Goal: Transaction & Acquisition: Purchase product/service

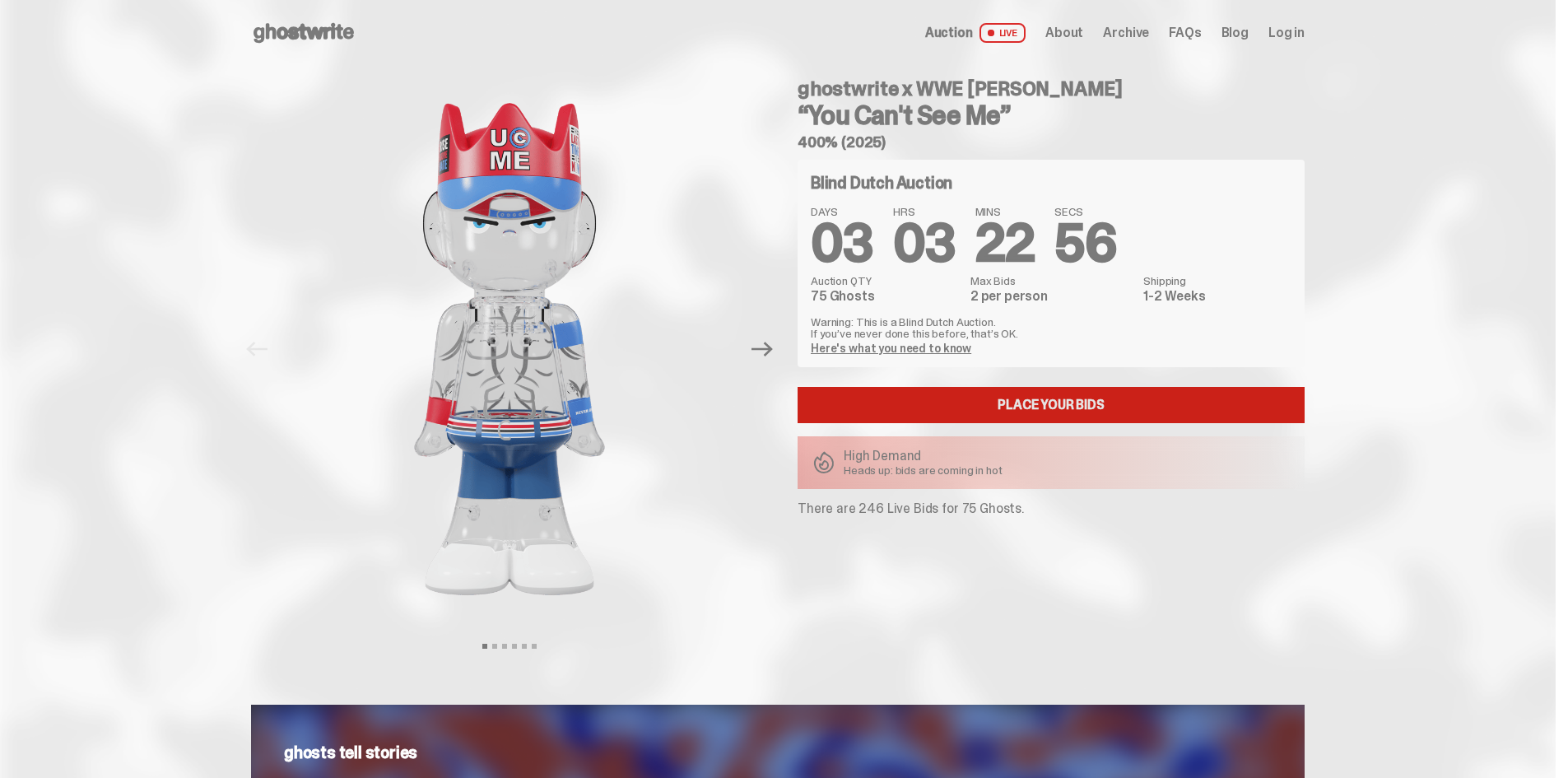
click at [1061, 399] on link "Place your Bids" at bounding box center [1051, 405] width 507 height 36
click at [944, 341] on link "Here's what you need to know" at bounding box center [891, 347] width 160 height 15
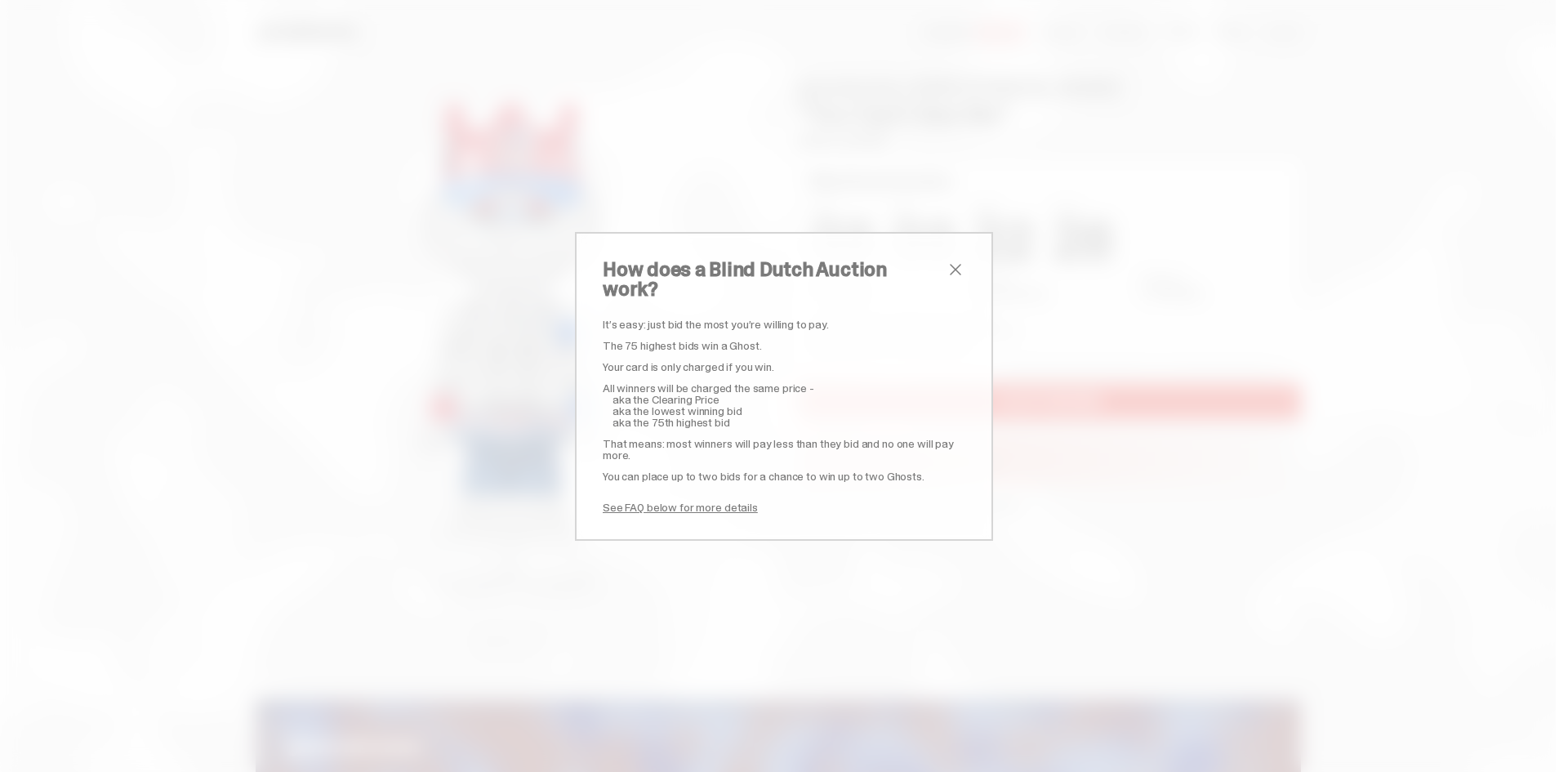
click at [945, 279] on span "close" at bounding box center [955, 269] width 19 height 19
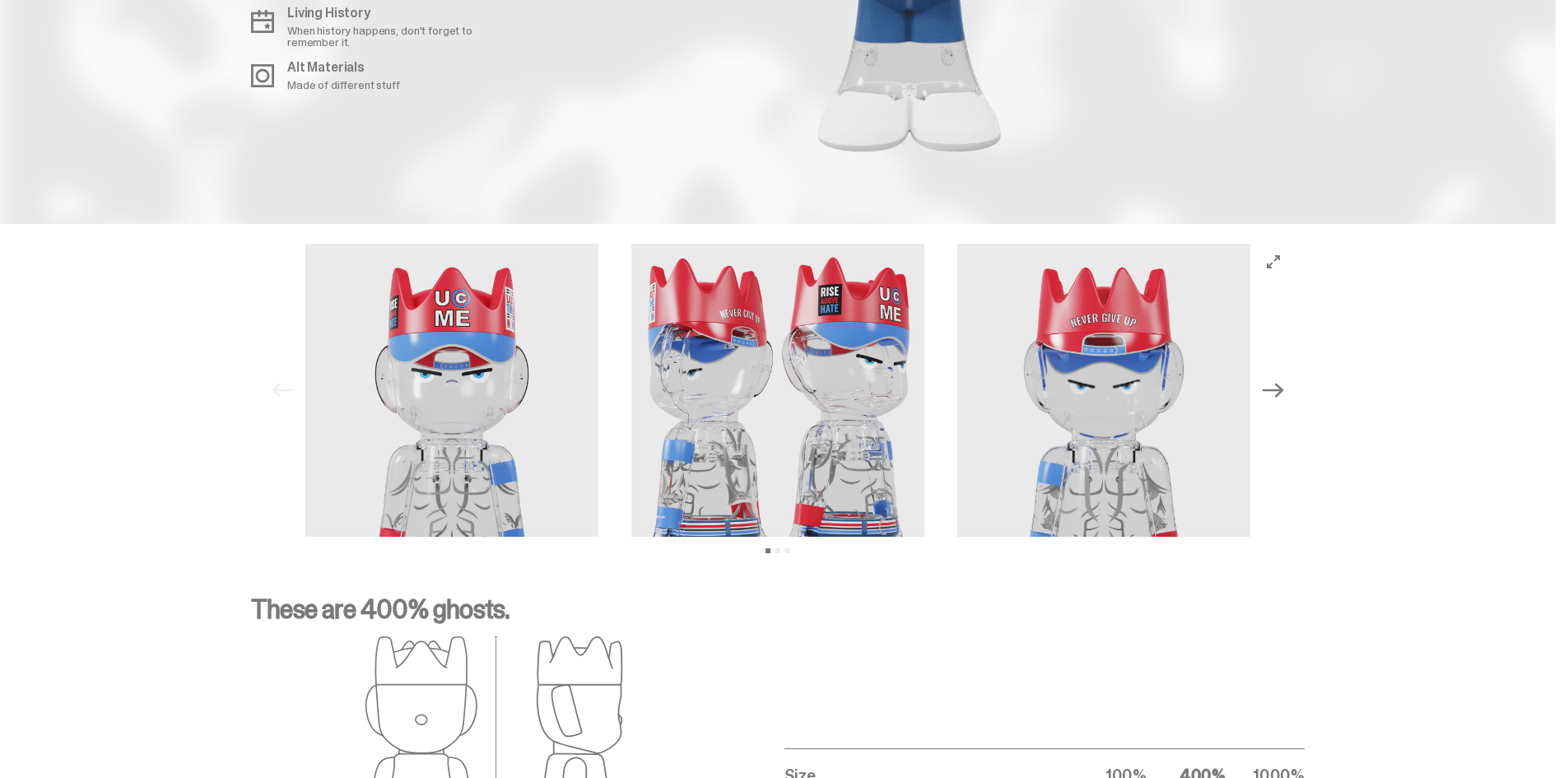
scroll to position [2120, 0]
